Goal: Information Seeking & Learning: Learn about a topic

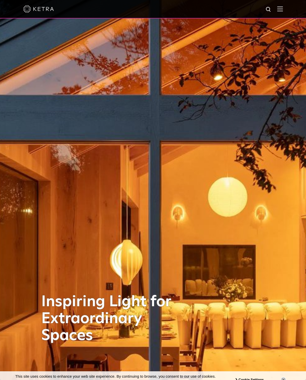
click at [278, 11] on img at bounding box center [280, 8] width 6 height 5
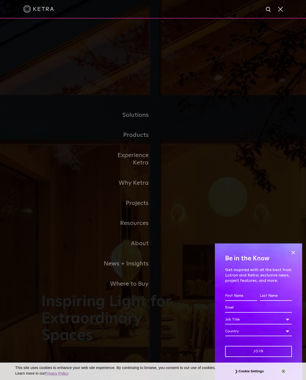
click at [134, 226] on link "Resources" at bounding box center [126, 223] width 53 height 20
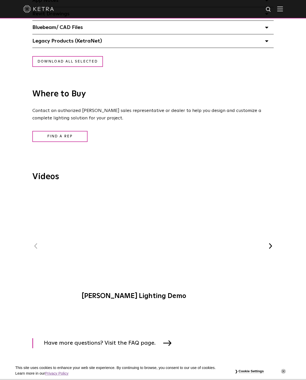
scroll to position [527, 0]
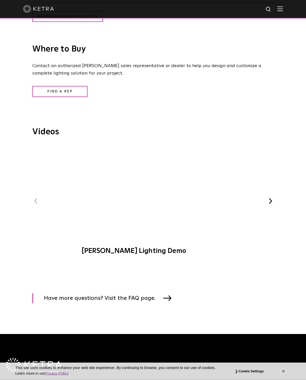
click at [270, 199] on button "Next" at bounding box center [270, 201] width 7 height 7
click at [270, 200] on button "Next" at bounding box center [270, 201] width 7 height 7
click at [270, 201] on button "Next" at bounding box center [270, 201] width 7 height 7
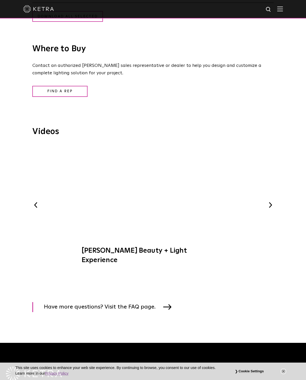
click at [270, 202] on button "Next" at bounding box center [270, 205] width 7 height 7
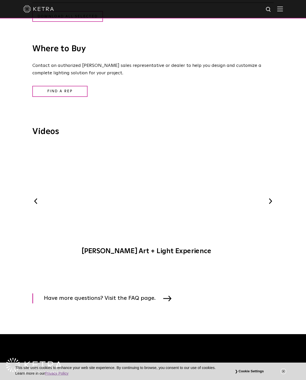
click at [269, 200] on button "Next" at bounding box center [270, 201] width 7 height 7
click at [272, 201] on button "Next" at bounding box center [270, 201] width 7 height 7
click at [272, 203] on button "Next" at bounding box center [270, 201] width 7 height 7
click at [267, 201] on button "Next" at bounding box center [270, 201] width 7 height 7
click at [273, 198] on button "Next" at bounding box center [270, 201] width 7 height 7
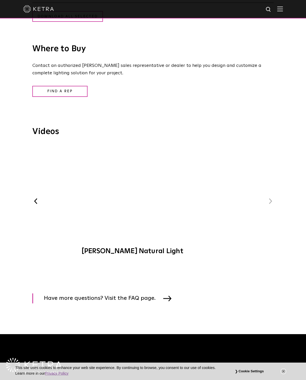
click at [37, 198] on button "Previous" at bounding box center [35, 201] width 7 height 7
click at [34, 201] on button "Previous" at bounding box center [35, 201] width 7 height 7
click at [33, 203] on button "Previous" at bounding box center [35, 201] width 7 height 7
click at [156, 193] on span "Ketra Art + Light Experience" at bounding box center [153, 203] width 156 height 116
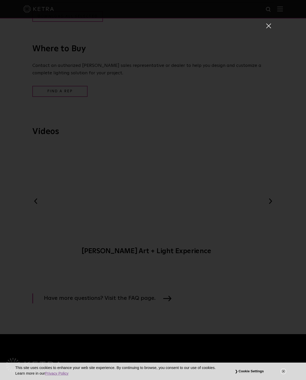
click at [225, 256] on div "Ketra Art + Light Experience" at bounding box center [153, 198] width 236 height 380
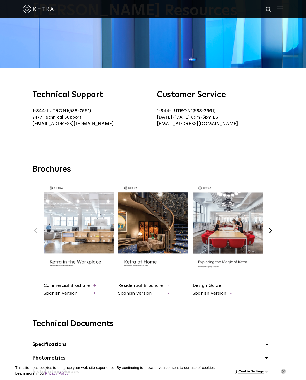
scroll to position [0, 0]
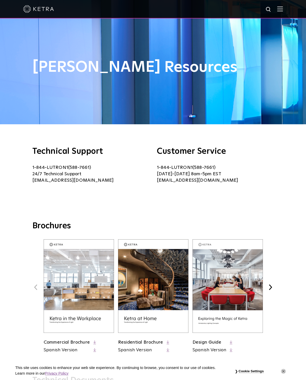
click at [2, 191] on div "Technical Support 1-844-LUTRON1 ( 588-7661 ) 24/7 Technical Support lightingsup…" at bounding box center [153, 172] width 306 height 97
